Goal: Find specific page/section: Find specific page/section

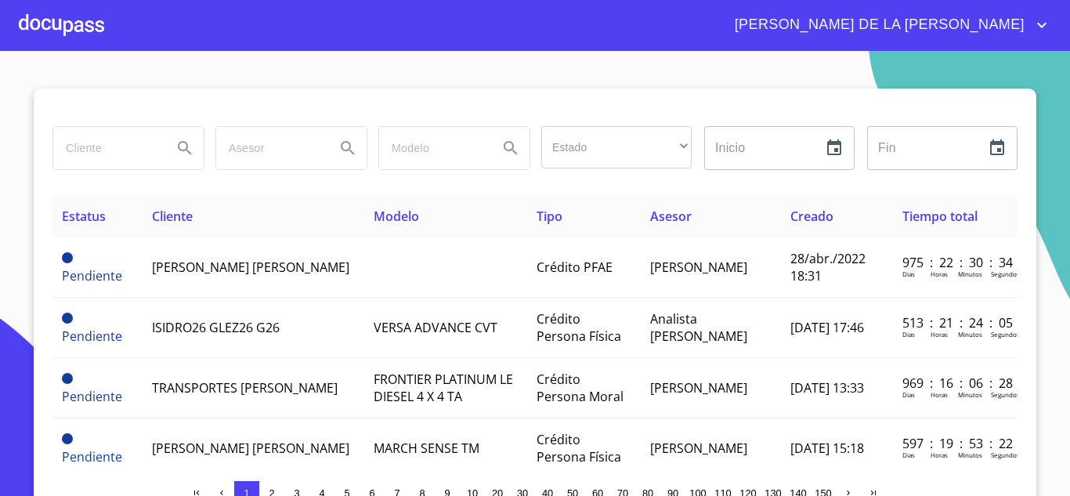
click at [36, 144] on div "Estado ​ ​ Inicio ​ Fin ​ Estatus Cliente Modelo Tipo Asesor Creado Tiempo tota…" at bounding box center [535, 301] width 1003 height 424
click at [103, 142] on input "search" at bounding box center [106, 148] width 107 height 42
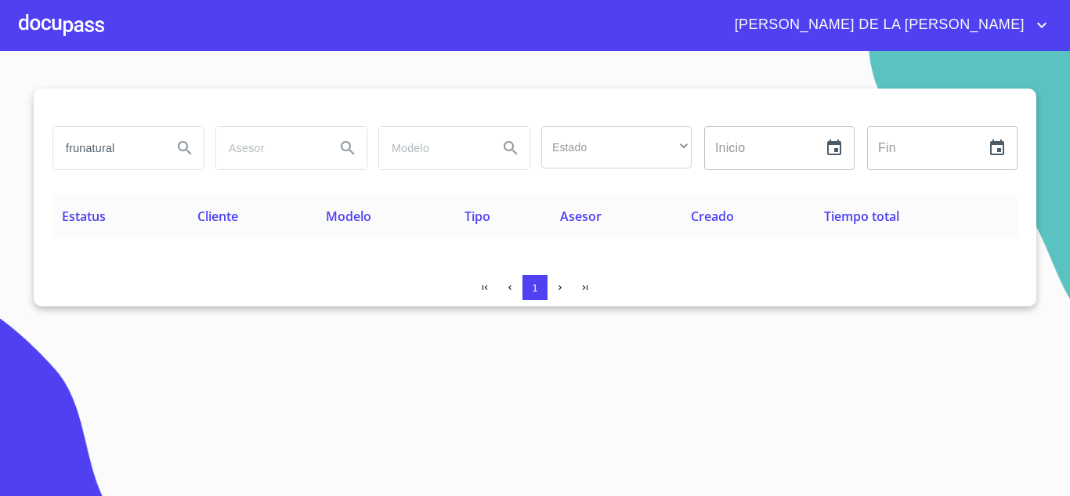
click at [125, 141] on input "frunatural" at bounding box center [106, 148] width 107 height 42
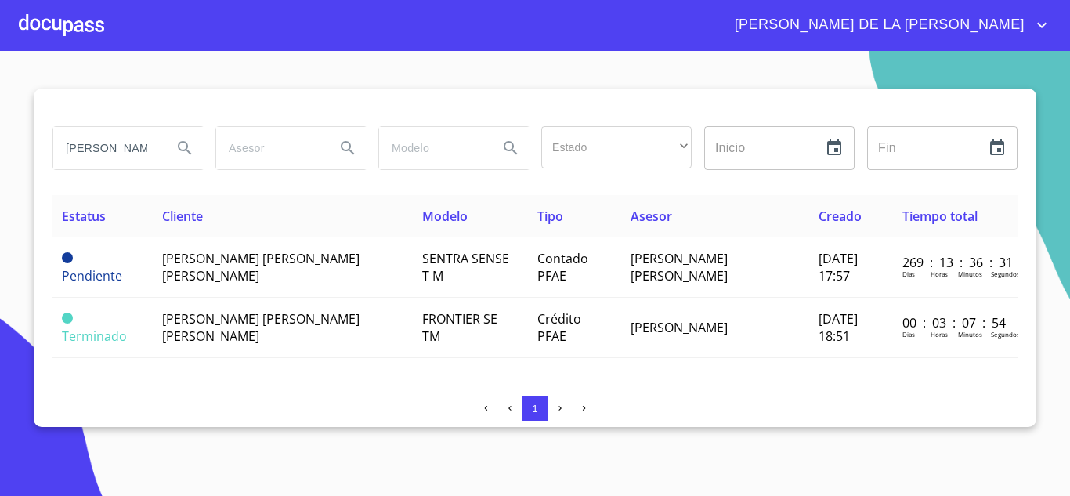
click at [117, 147] on input "[PERSON_NAME] [PERSON_NAME] GO" at bounding box center [106, 148] width 107 height 42
click at [123, 146] on input "[PERSON_NAME] [PERSON_NAME] GO" at bounding box center [106, 148] width 107 height 42
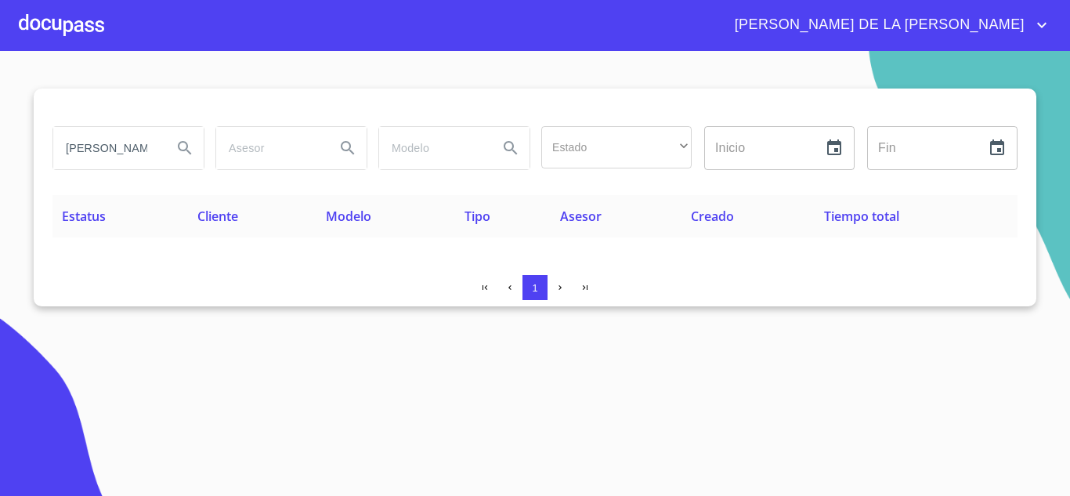
scroll to position [0, 12]
drag, startPoint x: 138, startPoint y: 150, endPoint x: 237, endPoint y: 163, distance: 99.6
click at [237, 163] on div "[PERSON_NAME] GO Estado ​ ​ Inicio ​ Fin ​" at bounding box center [534, 148] width 977 height 56
click at [139, 143] on input "[PERSON_NAME]" at bounding box center [106, 148] width 107 height 42
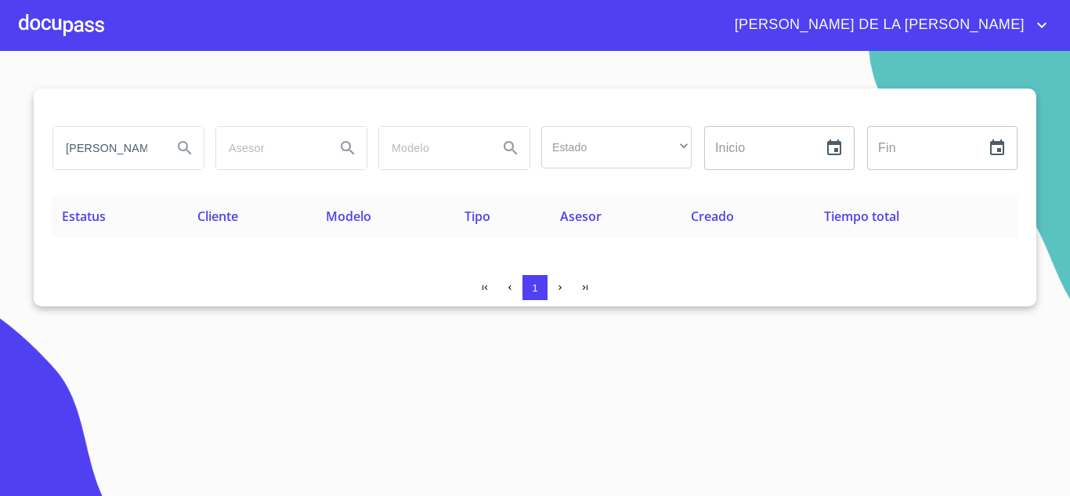
click at [139, 143] on input "[PERSON_NAME]" at bounding box center [106, 148] width 107 height 42
click at [159, 151] on input "GDL SUPPLIE" at bounding box center [106, 148] width 107 height 42
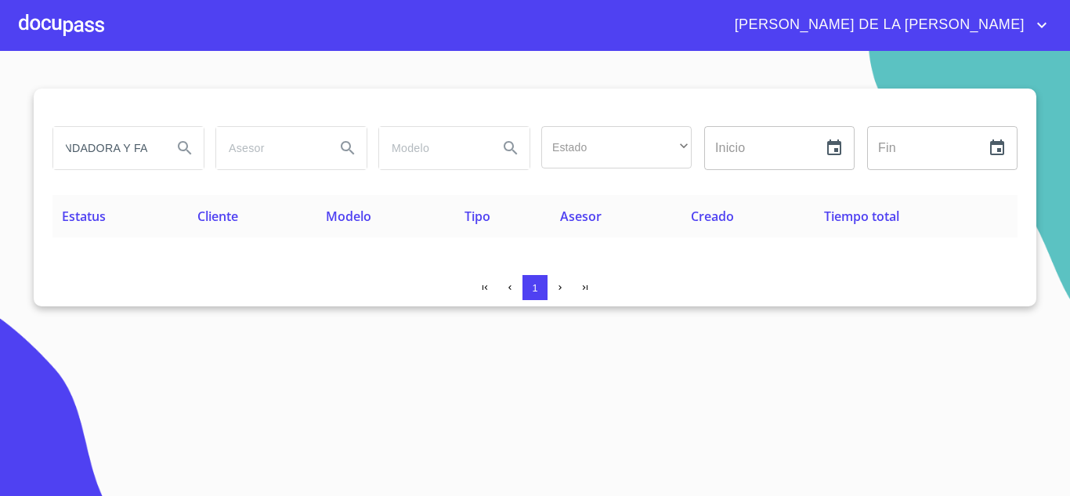
scroll to position [0, 42]
type input "ARRENDADORA Y FAC"
drag, startPoint x: 154, startPoint y: 146, endPoint x: 172, endPoint y: 145, distance: 17.3
click at [172, 145] on div "ARRENDADORA Y FAC" at bounding box center [128, 148] width 150 height 42
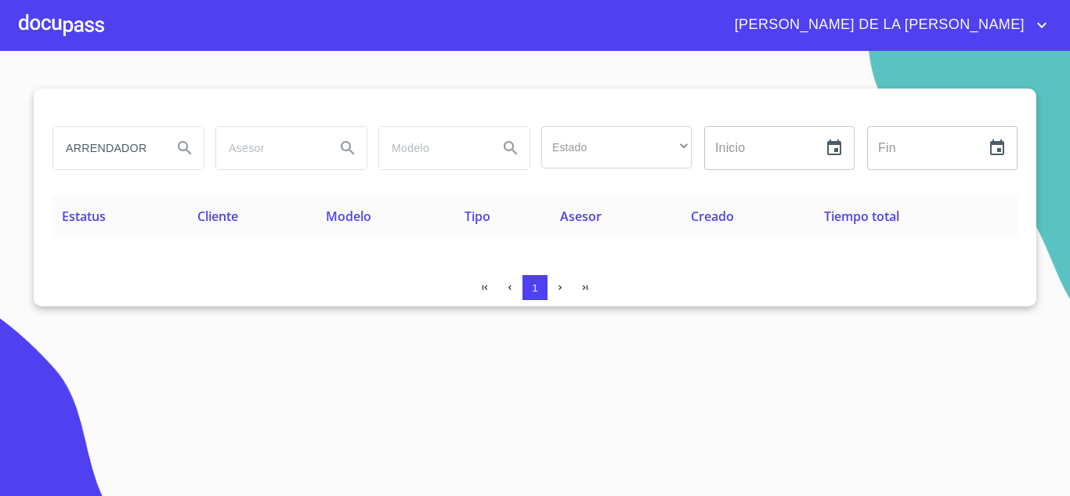
click at [153, 149] on input "ARRENDADORA Y FAC" at bounding box center [106, 148] width 107 height 42
type input "LUBRICANTES DE CALIDAD"
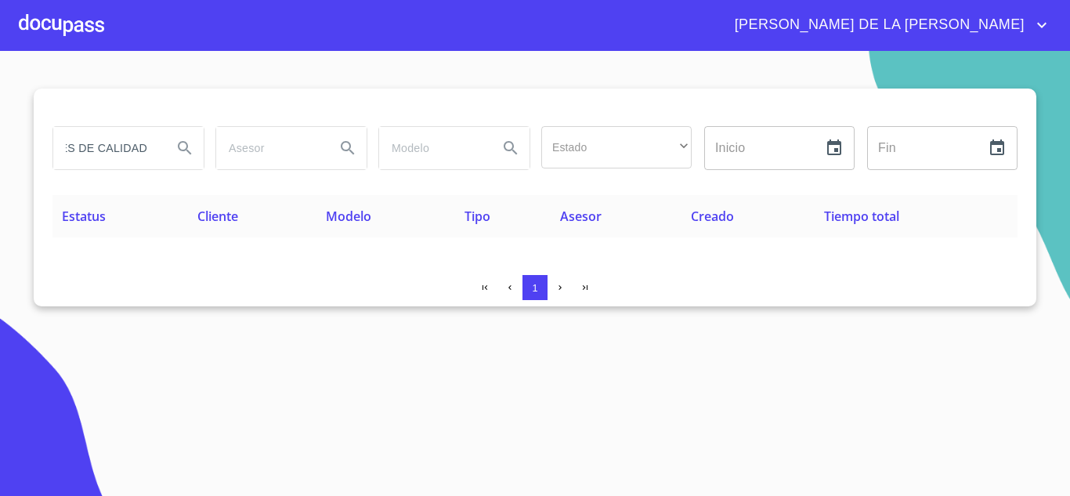
scroll to position [0, 0]
click at [157, 155] on input "LUBRICANTES DE CALIDAD" at bounding box center [106, 148] width 107 height 42
click at [146, 142] on input "MERCADER" at bounding box center [106, 148] width 107 height 42
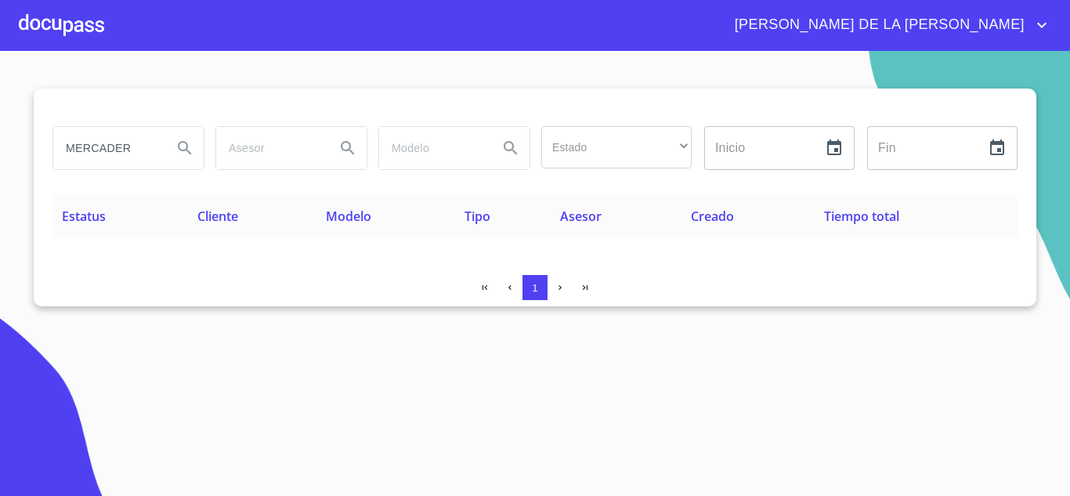
click at [146, 142] on input "MERCADER" at bounding box center [106, 148] width 107 height 42
type input "VECARANT"
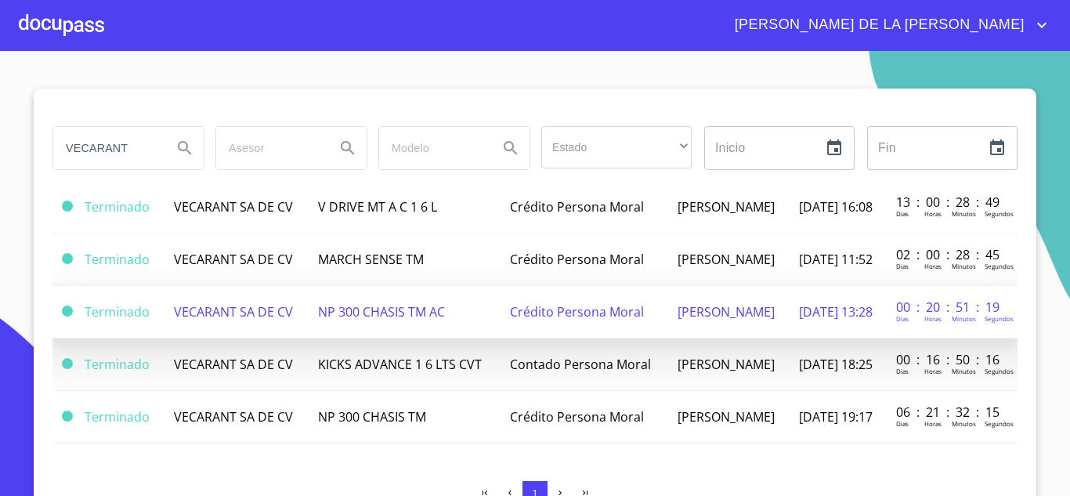
scroll to position [168, 0]
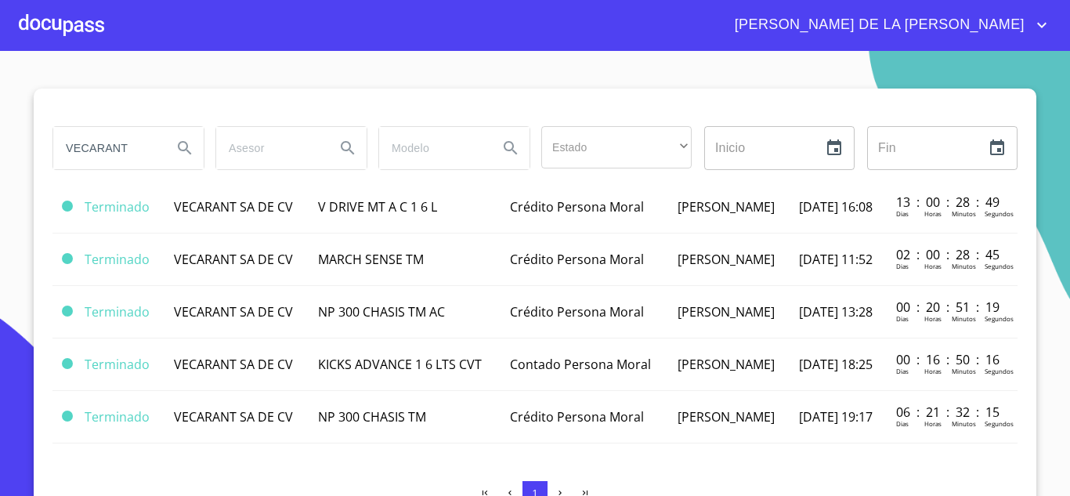
click at [143, 132] on input "VECARANT" at bounding box center [106, 148] width 107 height 42
